Goal: Transaction & Acquisition: Subscribe to service/newsletter

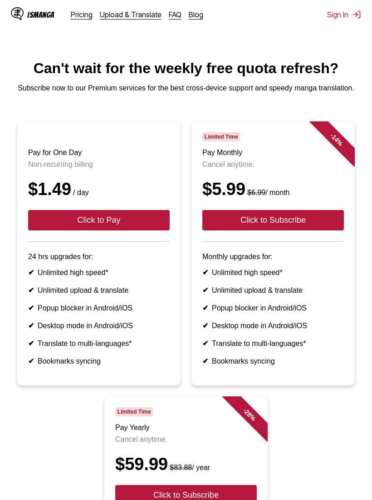
click at [46, 227] on button "Click to Pay" at bounding box center [99, 220] width 142 height 20
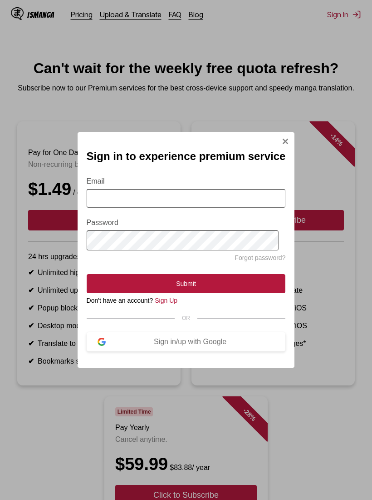
click at [168, 346] on div "Sign in/up with Google" at bounding box center [190, 341] width 169 height 8
click at [164, 345] on div "Sign in/up with Google" at bounding box center [190, 341] width 169 height 8
click at [137, 344] on div "Sign in/up with Google" at bounding box center [190, 341] width 169 height 8
click at [141, 346] on div "Sign in/up with Google" at bounding box center [190, 341] width 169 height 8
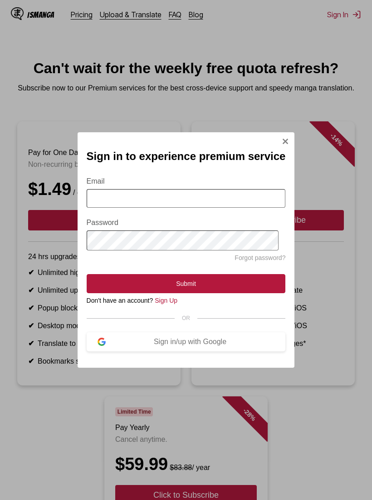
click at [140, 346] on div "Sign in/up with Google" at bounding box center [190, 341] width 169 height 8
click at [142, 351] on button "Sign in/up with Google" at bounding box center [186, 341] width 199 height 19
click at [141, 351] on button "Sign in/up with Google" at bounding box center [186, 341] width 199 height 19
click at [142, 346] on div "Sign in/up with Google" at bounding box center [190, 341] width 169 height 8
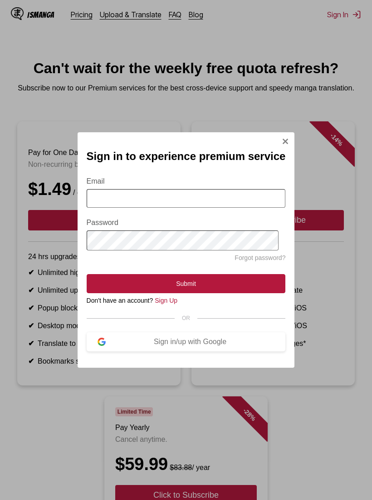
click at [142, 346] on div "Sign in/up with Google" at bounding box center [190, 341] width 169 height 8
click at [145, 351] on button "Sign in/up with Google" at bounding box center [186, 341] width 199 height 19
click at [172, 304] on link "Sign Up" at bounding box center [166, 300] width 23 height 7
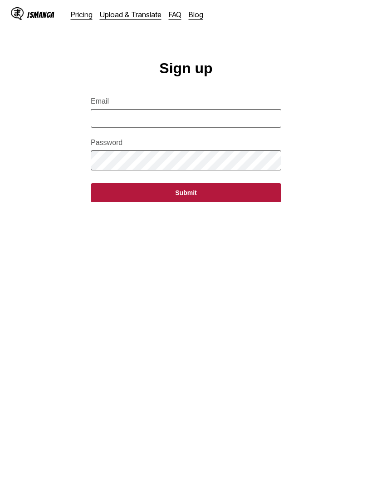
click at [110, 124] on input "Email" at bounding box center [186, 118] width 191 height 19
click at [99, 198] on button "Submit" at bounding box center [186, 192] width 191 height 19
type input "**********"
click at [121, 202] on button "Submit" at bounding box center [186, 192] width 191 height 19
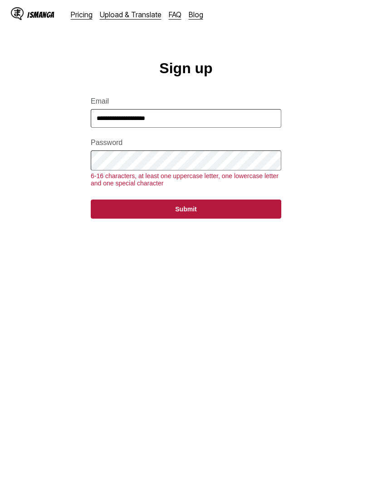
click at [115, 218] on button "Submit" at bounding box center [186, 208] width 191 height 19
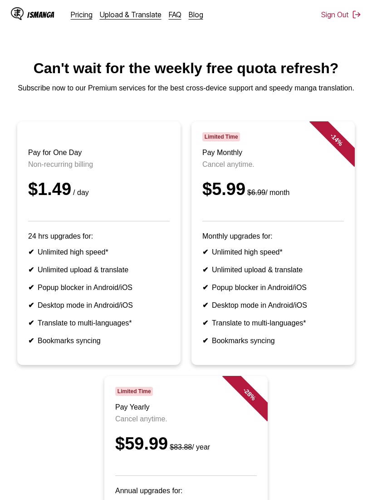
click at [61, 216] on header "Pay for One Day Non-recurring billing $1.49 / day" at bounding box center [99, 176] width 142 height 89
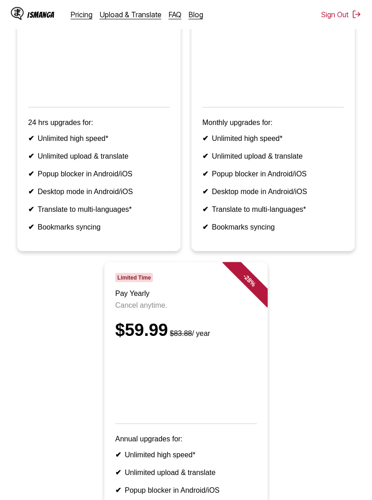
scroll to position [176, 0]
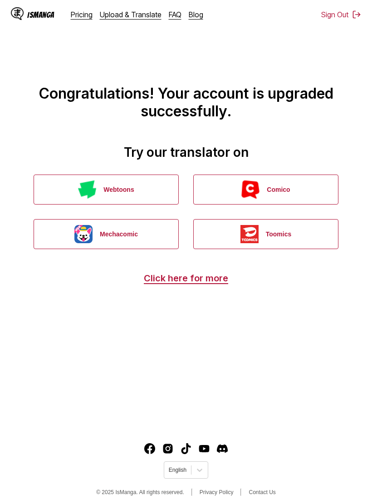
click at [124, 236] on button "Mechacomic" at bounding box center [106, 234] width 145 height 30
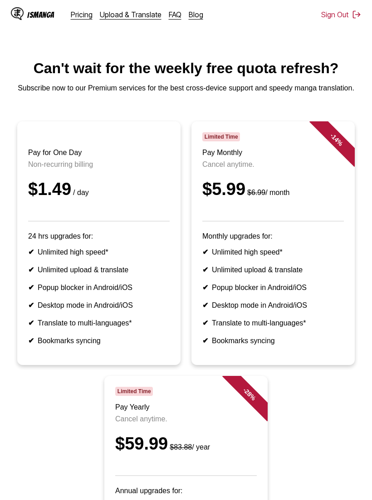
click at [76, 147] on header "Pay for One Day Non-recurring billing $1.49 / day" at bounding box center [99, 176] width 142 height 89
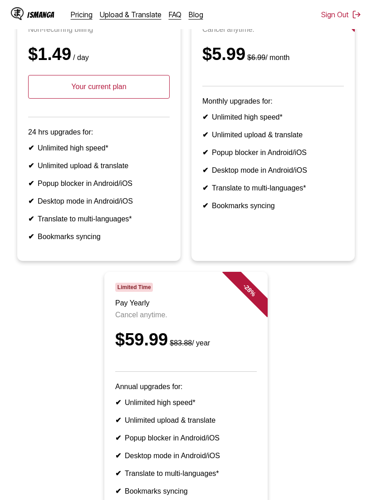
scroll to position [134, 0]
